Goal: Information Seeking & Learning: Learn about a topic

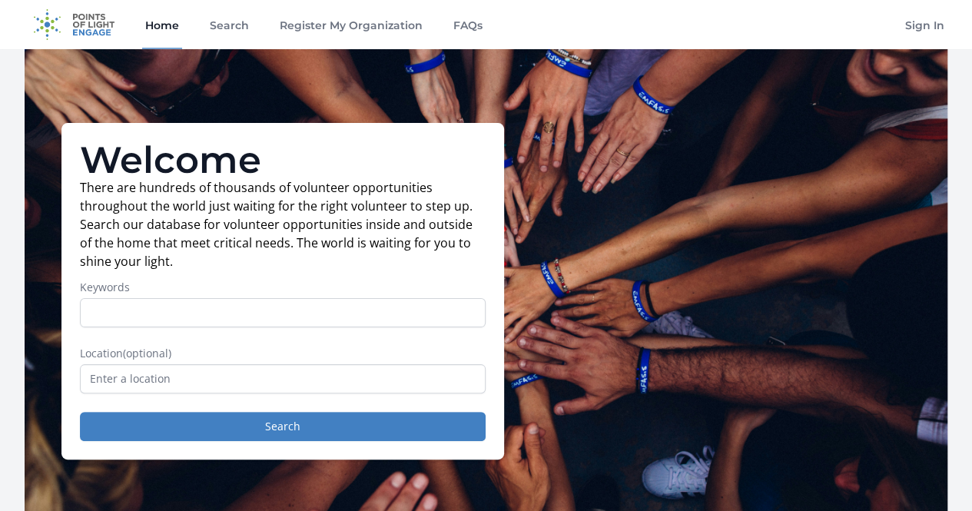
click at [241, 310] on input "Keywords" at bounding box center [283, 312] width 406 height 29
type input "N"
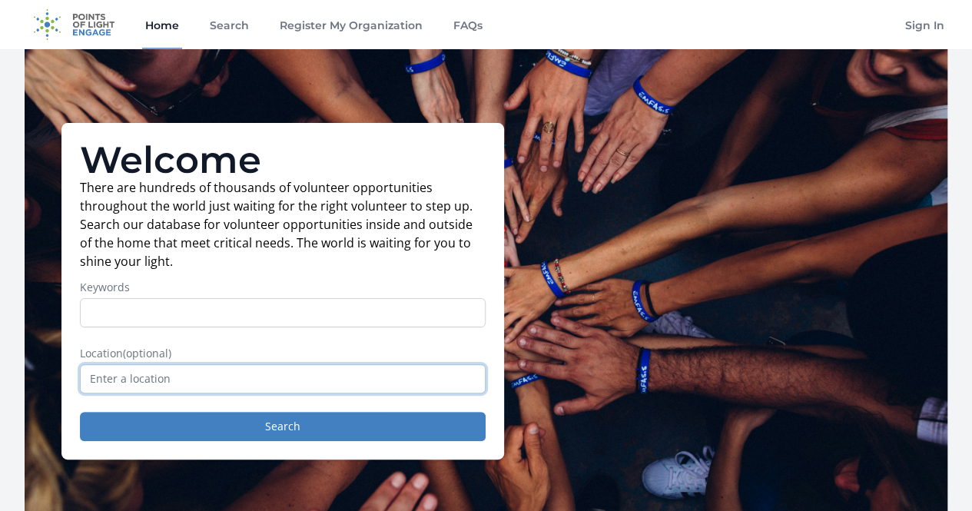
click at [157, 388] on input "text" at bounding box center [283, 378] width 406 height 29
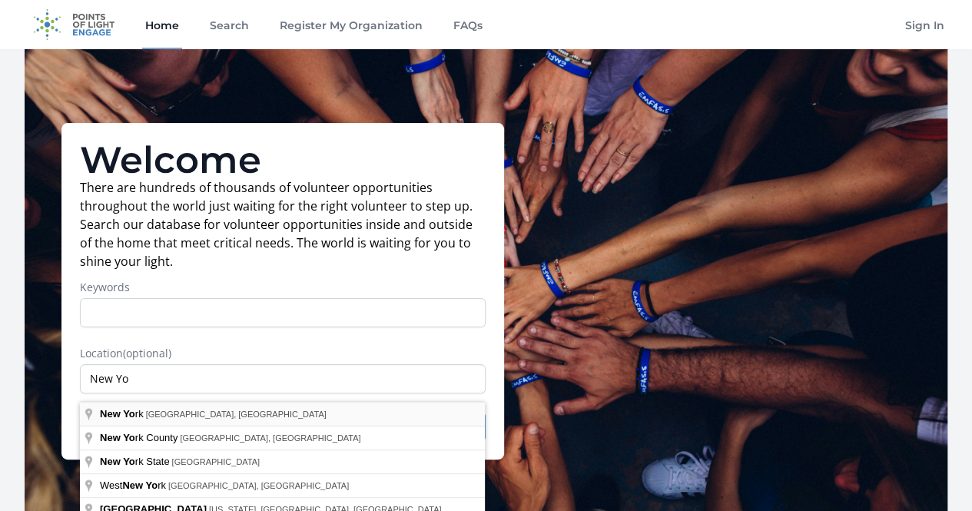
type input "[US_STATE], [GEOGRAPHIC_DATA], [GEOGRAPHIC_DATA]"
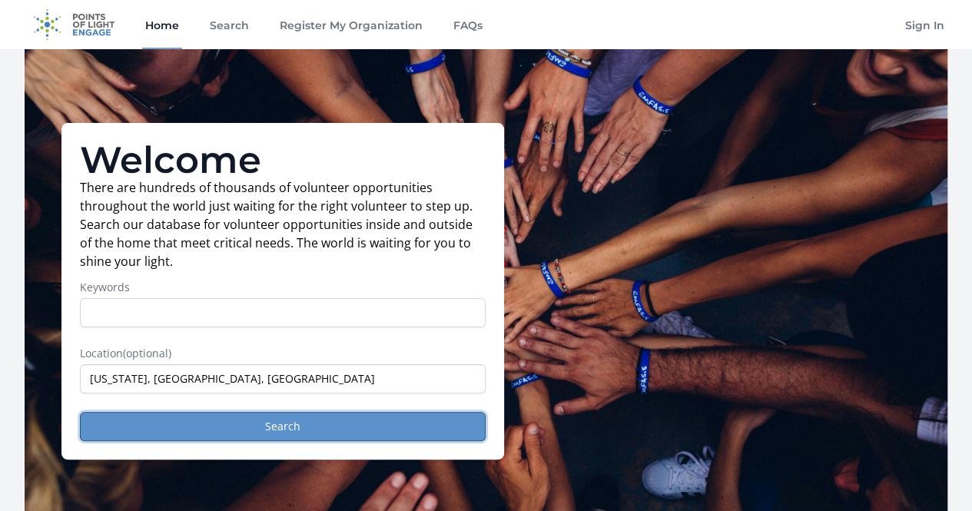
click at [193, 431] on button "Search" at bounding box center [283, 426] width 406 height 29
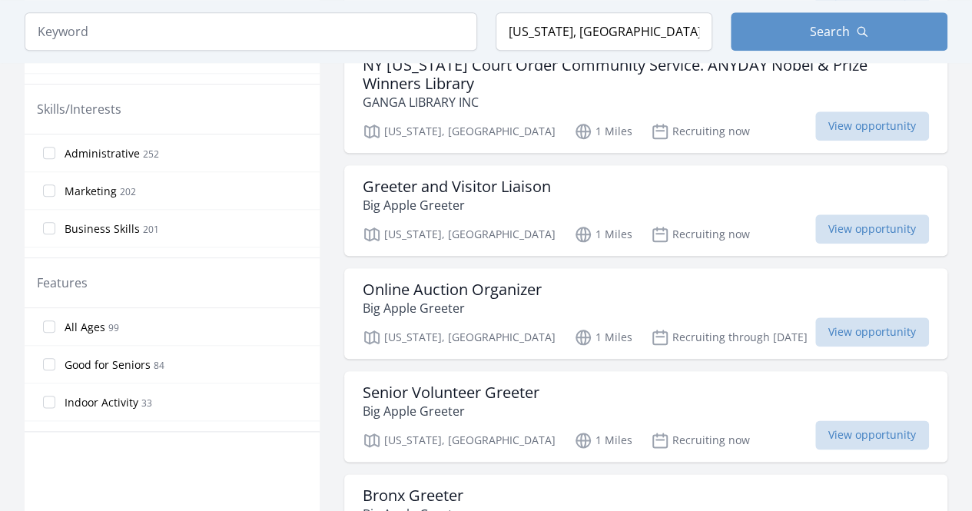
scroll to position [697, 0]
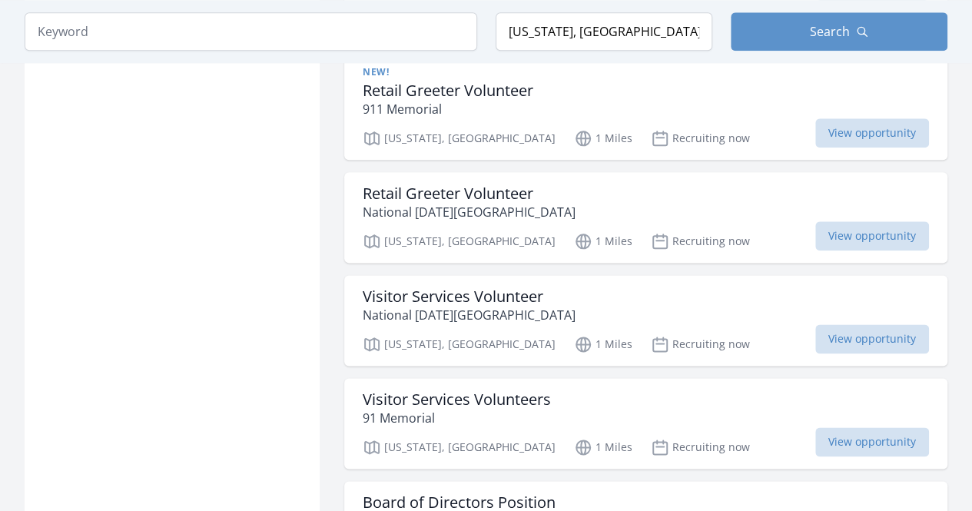
scroll to position [3747, 0]
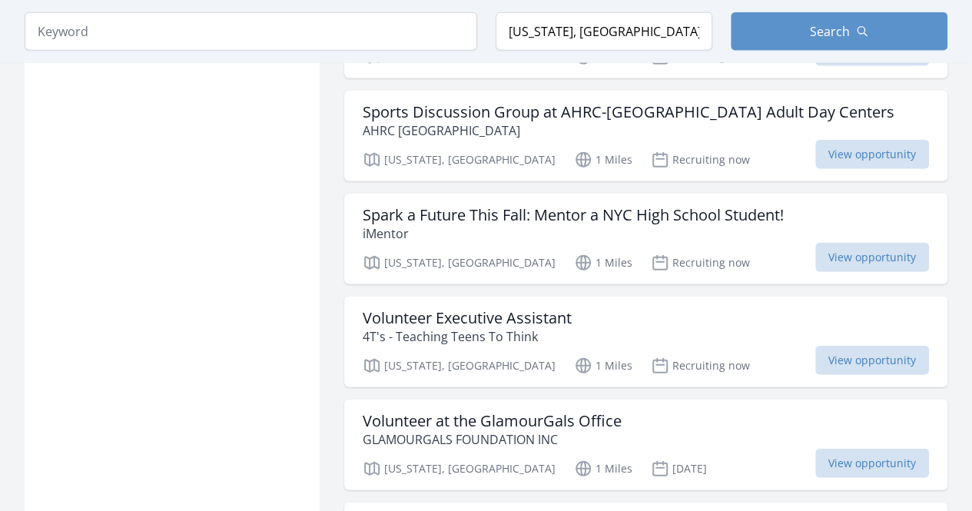
scroll to position [4794, 0]
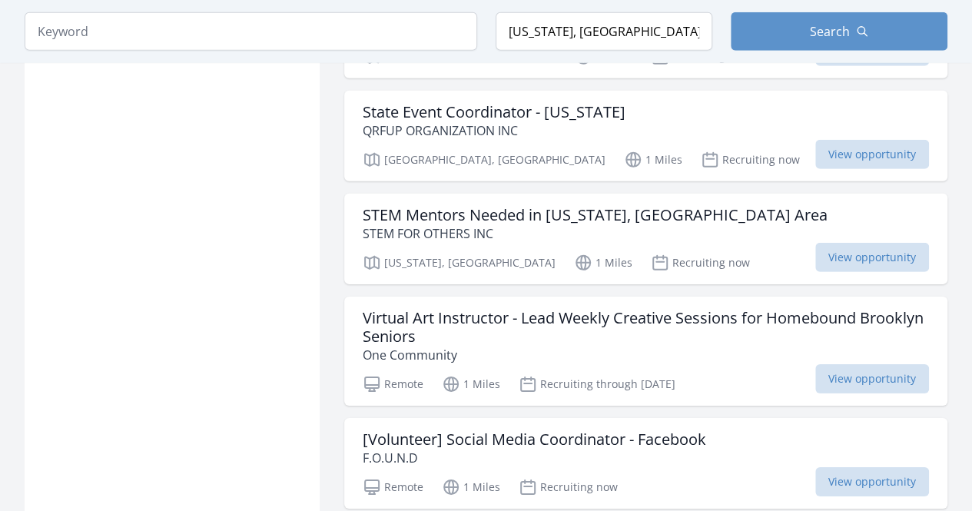
scroll to position [8110, 0]
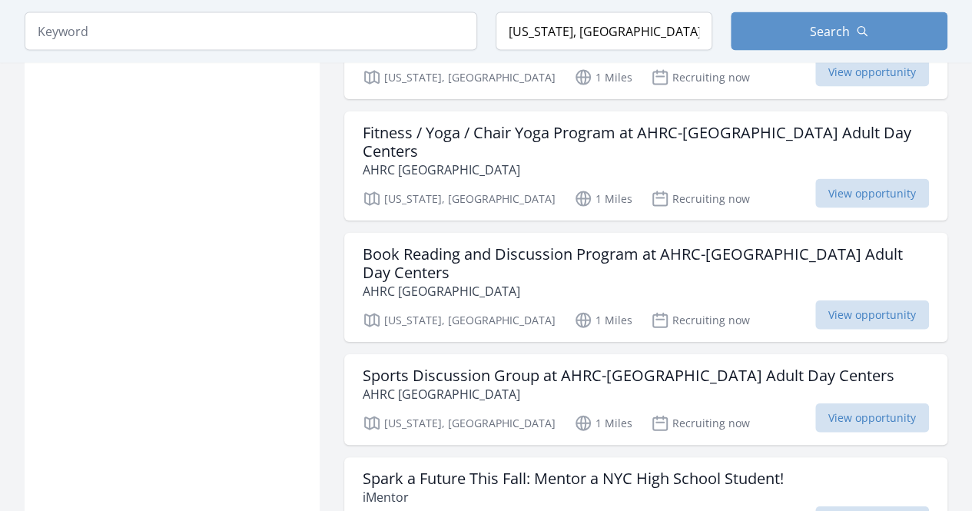
scroll to position [4526, 0]
